Goal: Transaction & Acquisition: Purchase product/service

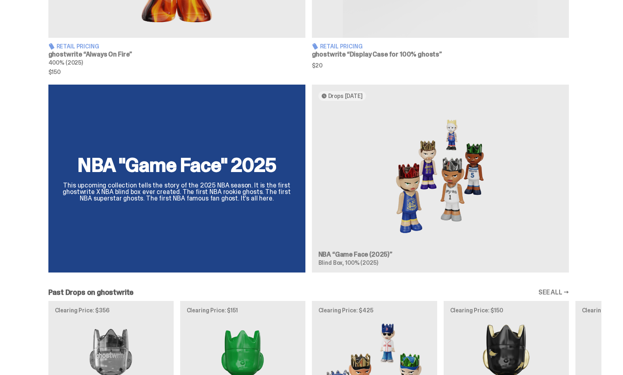
scroll to position [485, 0]
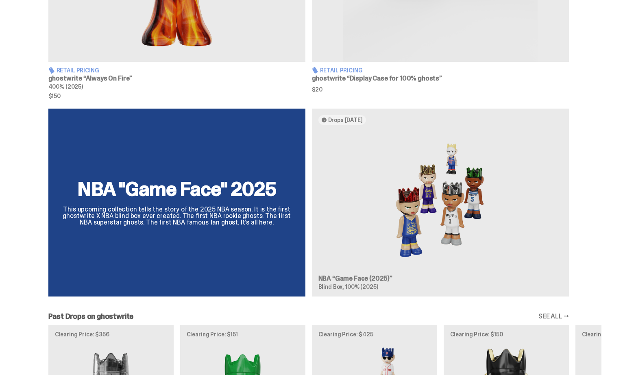
click at [252, 211] on div "NBA "Game Face" 2025 This upcoming collection tells the story of the 2025 NBA s…" at bounding box center [309, 206] width 586 height 194
click at [360, 246] on div "NBA "Game Face" 2025 This upcoming collection tells the story of the 2025 NBA s…" at bounding box center [309, 206] width 586 height 194
click at [258, 229] on div "NBA "Game Face" 2025 This upcoming collection tells the story of the 2025 NBA s…" at bounding box center [309, 206] width 586 height 194
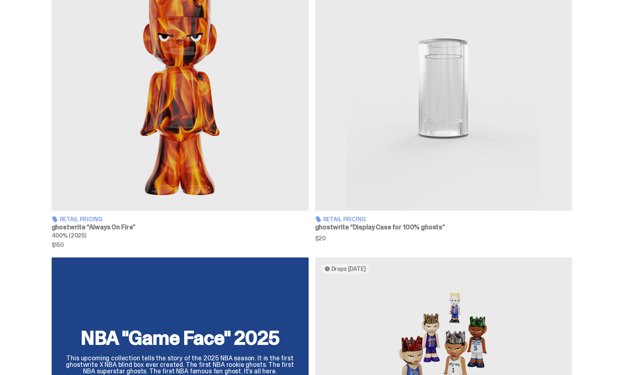
scroll to position [0, 0]
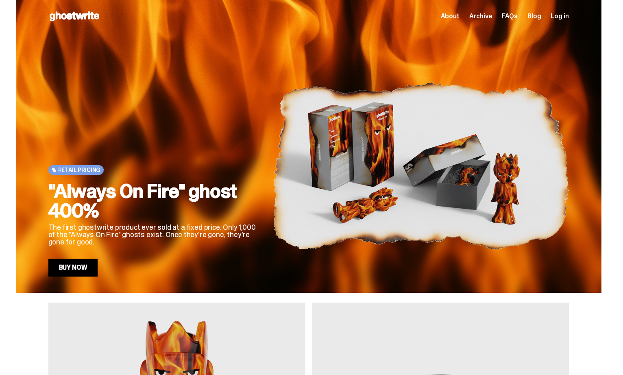
click at [565, 17] on span "Log in" at bounding box center [560, 16] width 18 height 7
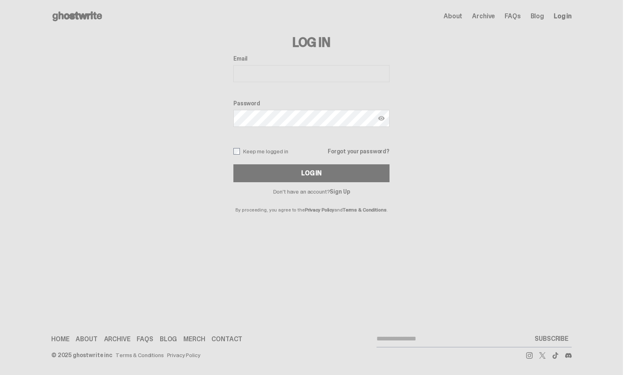
type input "**********"
click at [333, 172] on button "Log In" at bounding box center [312, 173] width 156 height 18
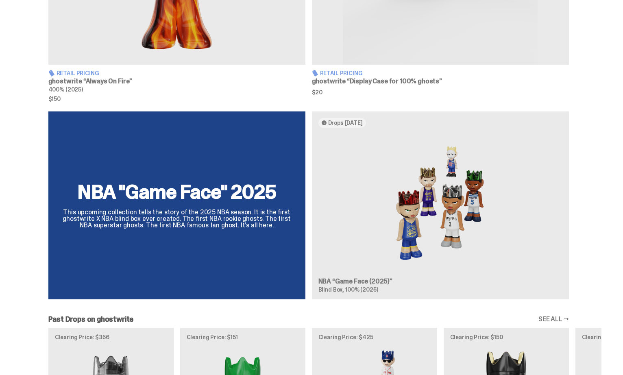
scroll to position [483, 0]
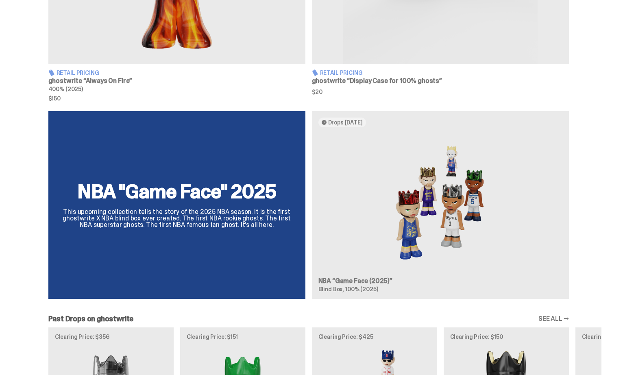
click at [286, 184] on div "NBA "Game Face" 2025 This upcoming collection tells the story of the 2025 NBA s…" at bounding box center [309, 208] width 586 height 194
click at [362, 173] on div "NBA "Game Face" 2025 This upcoming collection tells the story of the 2025 NBA s…" at bounding box center [309, 208] width 586 height 194
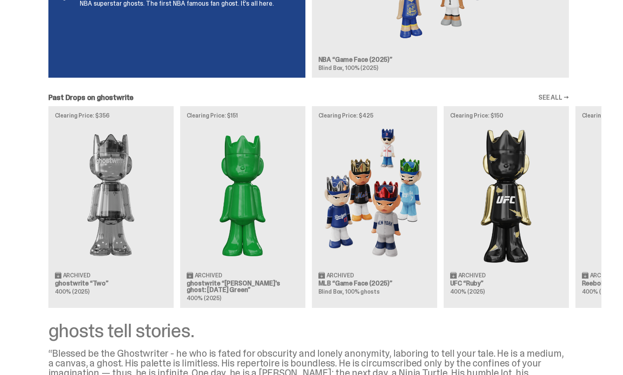
scroll to position [739, 0]
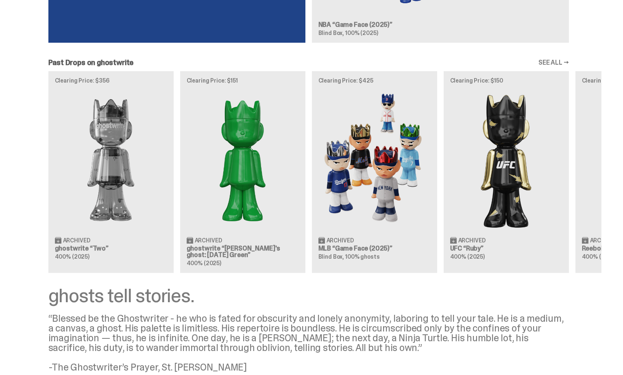
click at [382, 240] on div "Clearing Price: $356 Archived ghostwrite “Two” 400% (2025) Clearing Price: $151…" at bounding box center [309, 172] width 586 height 202
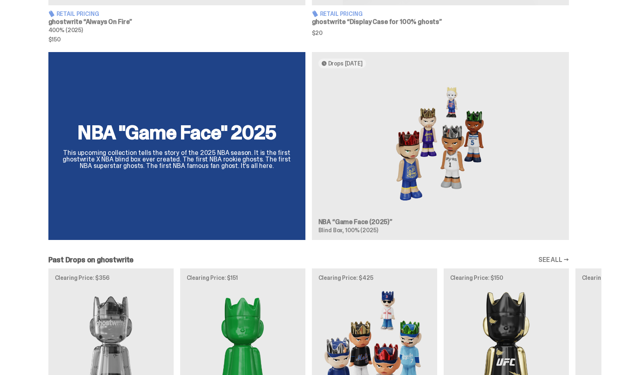
scroll to position [493, 0]
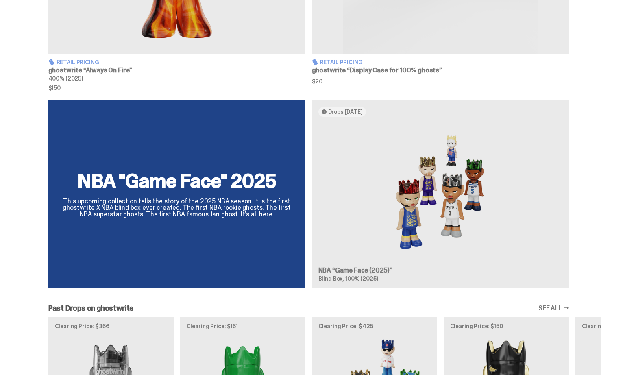
click at [365, 201] on div "NBA "Game Face" 2025 This upcoming collection tells the story of the 2025 NBA s…" at bounding box center [309, 198] width 586 height 194
click at [271, 185] on div "NBA "Game Face" 2025 This upcoming collection tells the story of the 2025 NBA s…" at bounding box center [309, 198] width 586 height 194
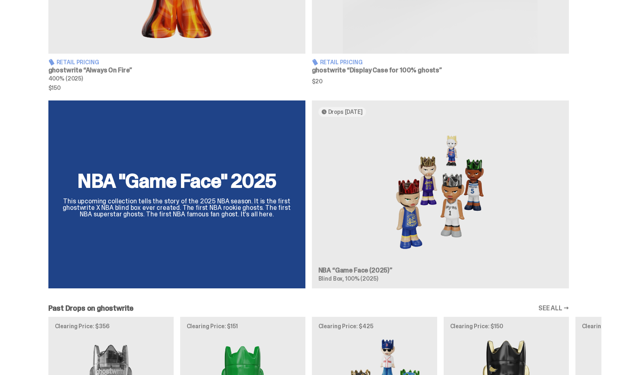
click at [271, 185] on div "NBA "Game Face" 2025 This upcoming collection tells the story of the 2025 NBA s…" at bounding box center [309, 198] width 586 height 194
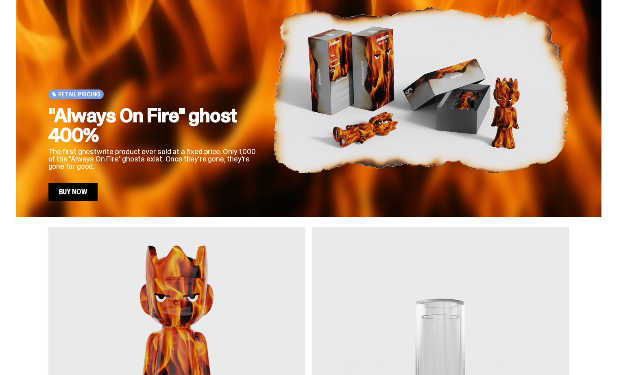
scroll to position [0, 0]
